Goal: Task Accomplishment & Management: Complete application form

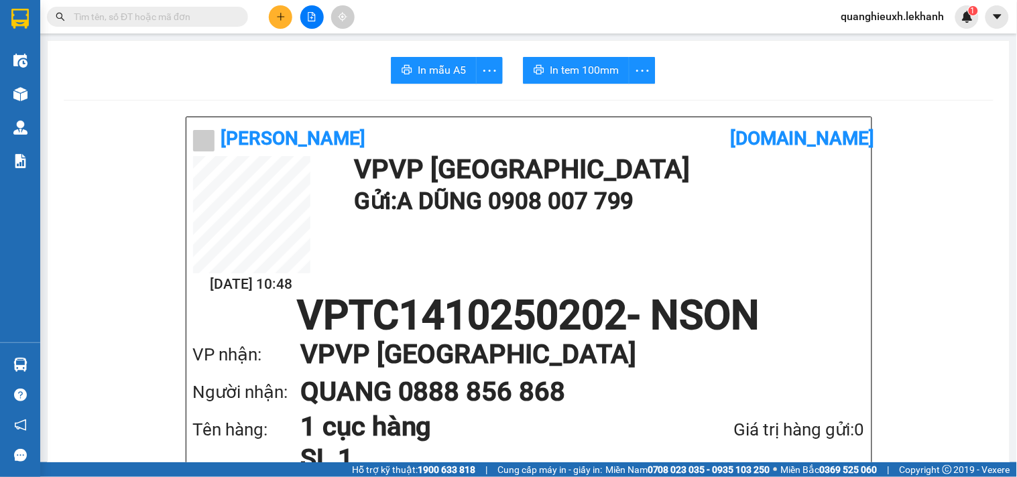
click at [282, 19] on icon "plus" at bounding box center [280, 16] width 9 height 9
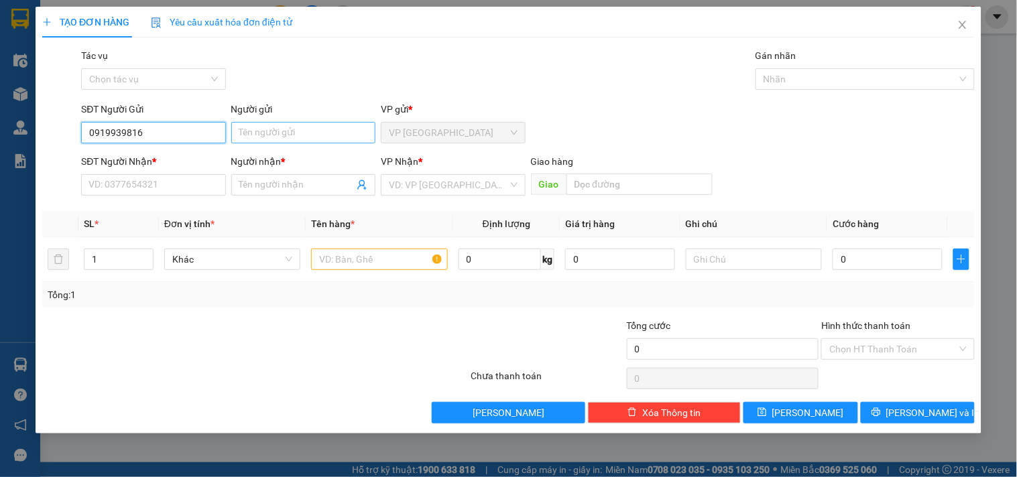
type input "0919939816"
click at [251, 137] on input "Người gửi" at bounding box center [303, 132] width 144 height 21
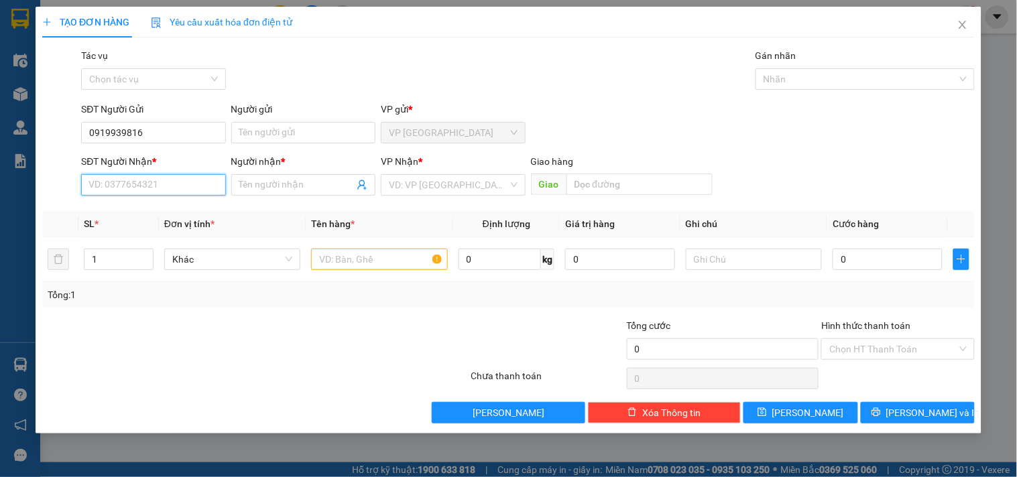
click at [155, 185] on input "SĐT Người Nhận *" at bounding box center [153, 184] width 144 height 21
type input "03773830965"
click at [297, 186] on input "Người nhận *" at bounding box center [296, 185] width 115 height 15
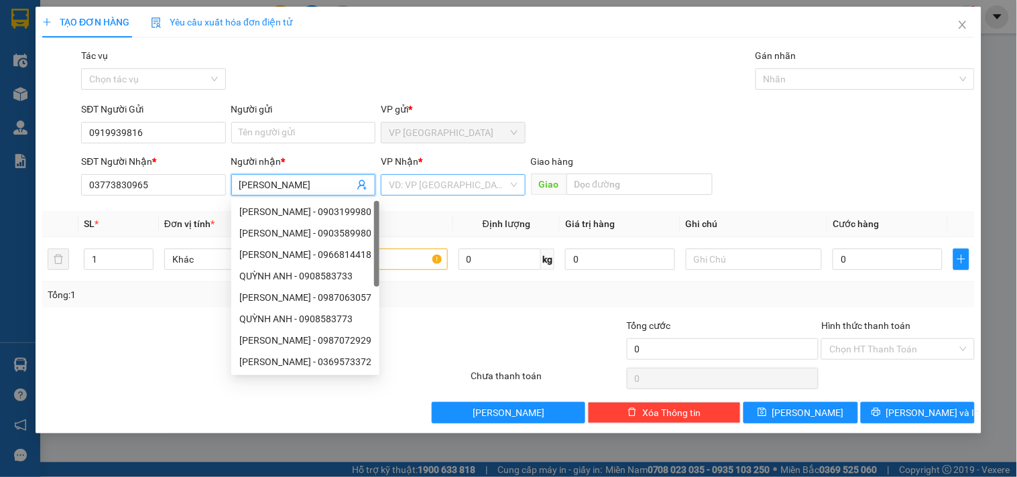
type input "[PERSON_NAME]"
click at [428, 182] on input "search" at bounding box center [448, 185] width 119 height 20
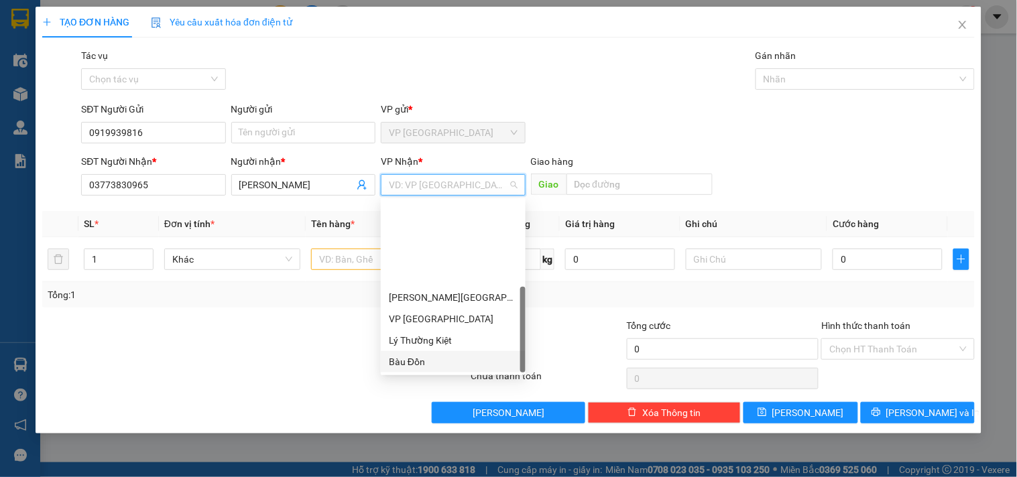
scroll to position [107, 0]
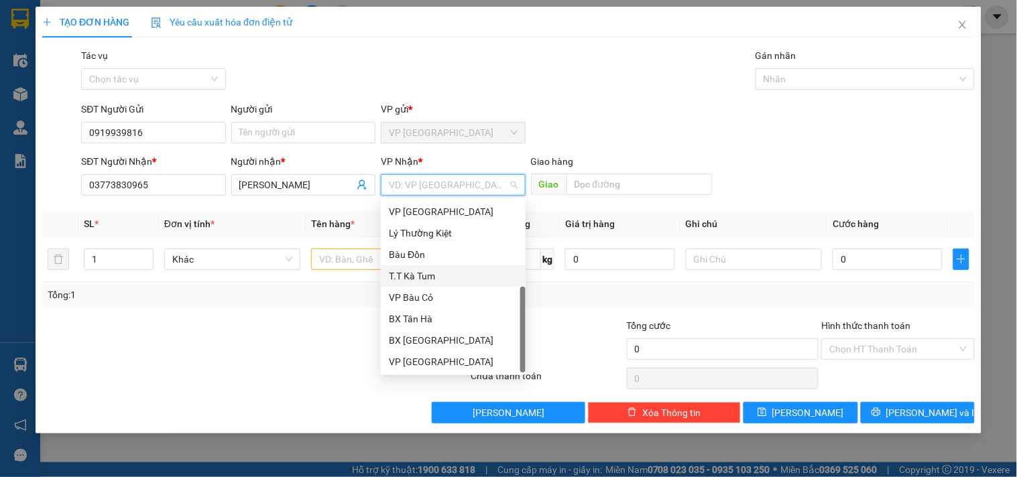
click at [427, 277] on div "T.T Kà Tum" at bounding box center [453, 276] width 129 height 15
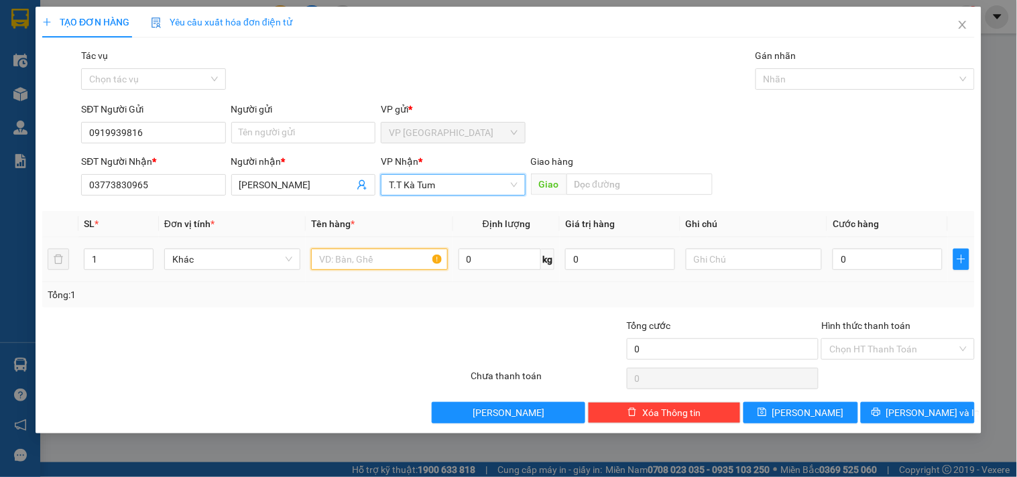
click at [392, 265] on input "text" at bounding box center [379, 259] width 136 height 21
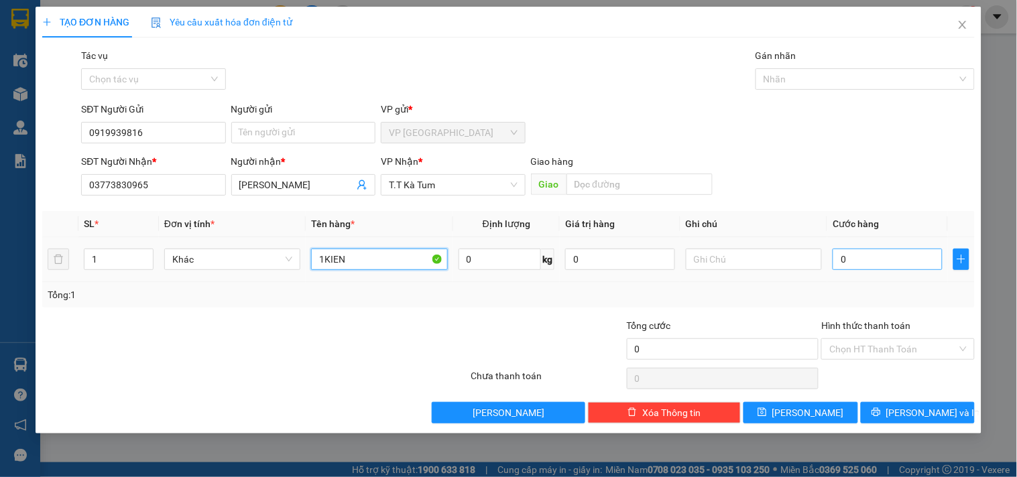
type input "1KIEN"
click at [835, 259] on input "0" at bounding box center [888, 259] width 110 height 21
type input "4"
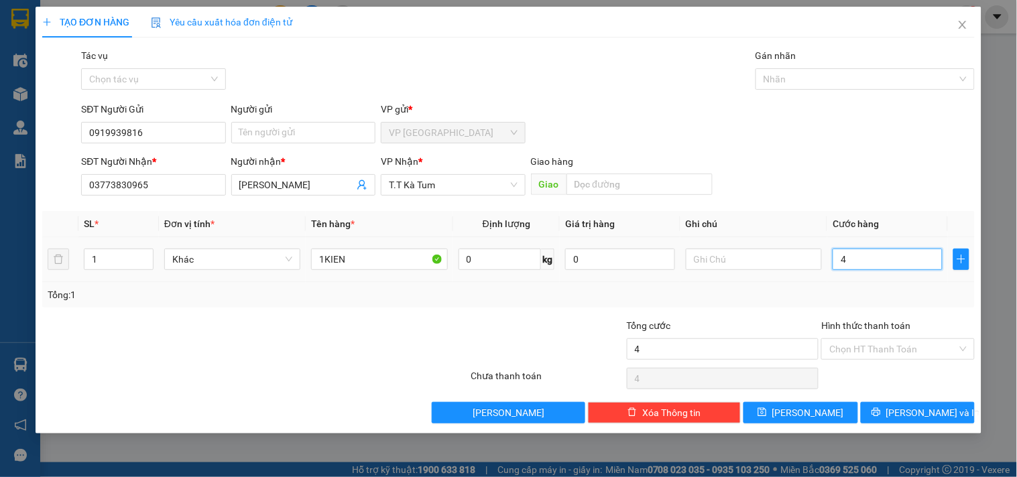
type input "40"
type input "40.000"
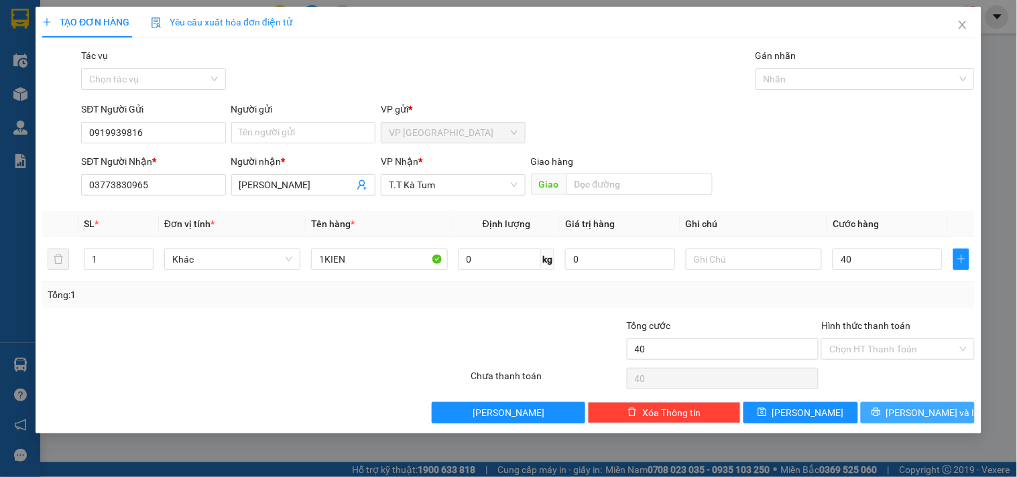
type input "40.000"
click at [925, 407] on span "[PERSON_NAME] và In" at bounding box center [933, 413] width 94 height 15
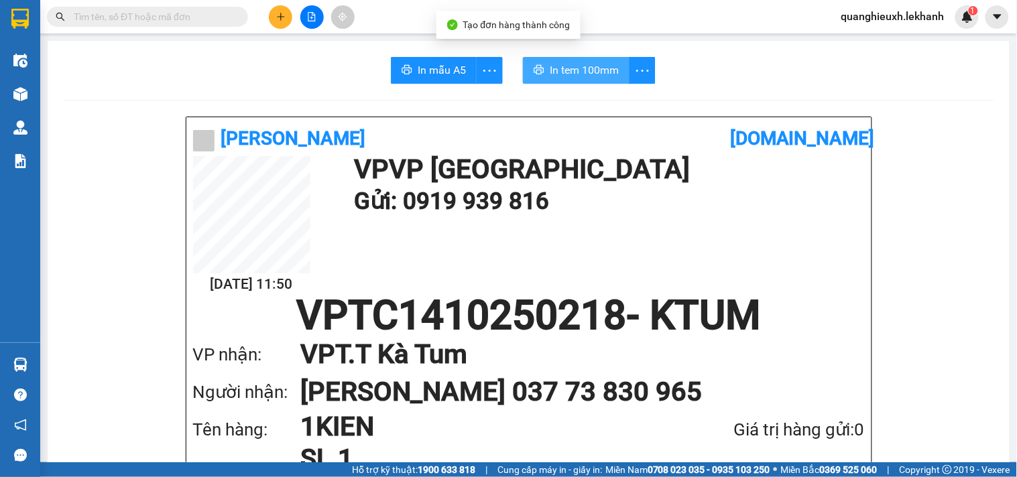
click at [573, 62] on span "In tem 100mm" at bounding box center [584, 70] width 69 height 17
